Goal: Task Accomplishment & Management: Use online tool/utility

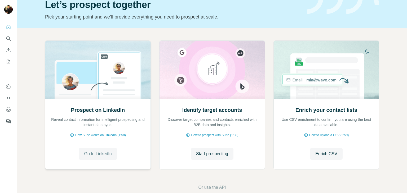
scroll to position [25, 0]
click at [154, 180] on div "Prospect on LinkedIn Reveal contact information for intelligent prospecting and…" at bounding box center [212, 116] width 390 height 176
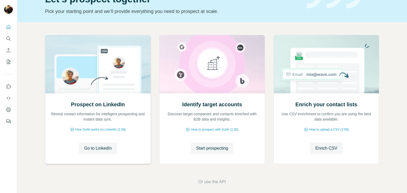
scroll to position [32, 0]
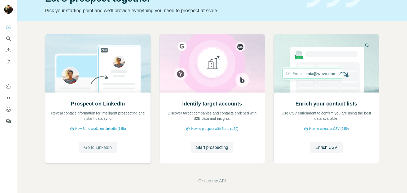
click at [98, 146] on span "Go to LinkedIn" at bounding box center [98, 148] width 28 height 6
click at [209, 148] on span "Start prospecting" at bounding box center [212, 148] width 32 height 6
